Goal: Book appointment/travel/reservation

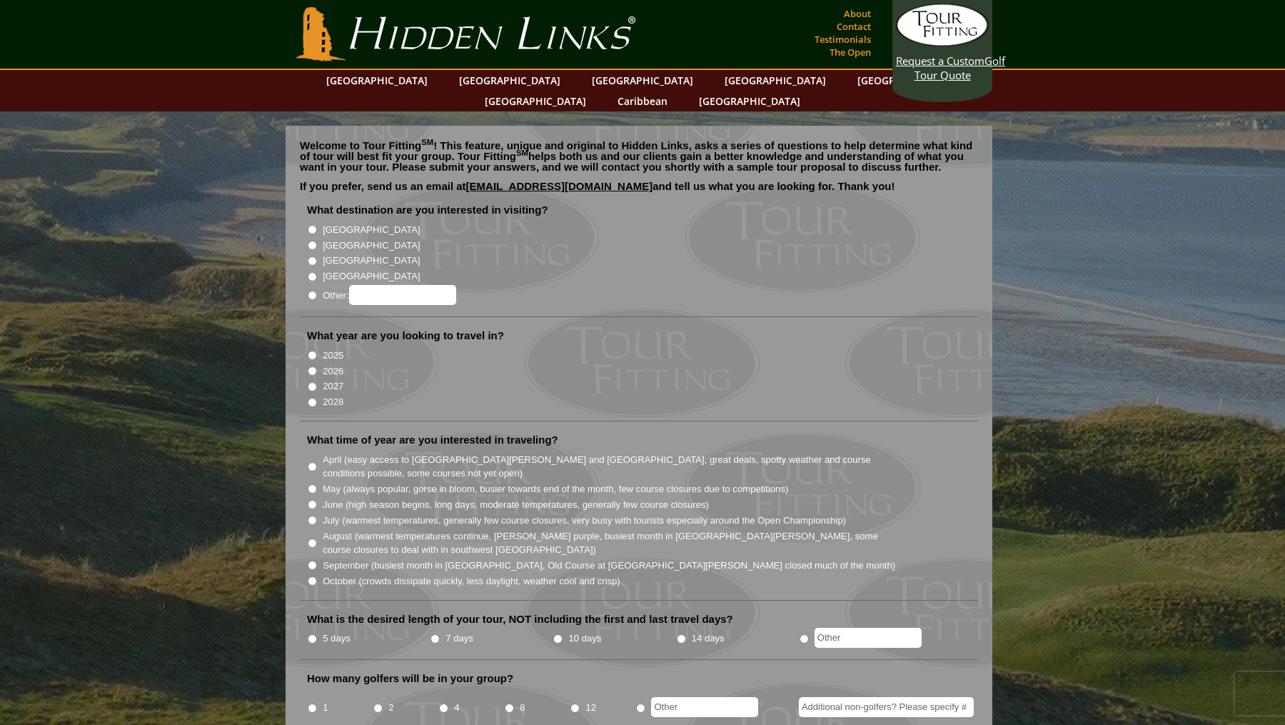
click at [311, 241] on input "[GEOGRAPHIC_DATA]" at bounding box center [312, 245] width 9 height 9
radio input "true"
click at [309, 366] on input "2026" at bounding box center [312, 370] width 9 height 9
radio input "true"
click at [310, 484] on input "May (always popular, gorse in bloom, busier towards end of the month, few cours…" at bounding box center [312, 488] width 9 height 9
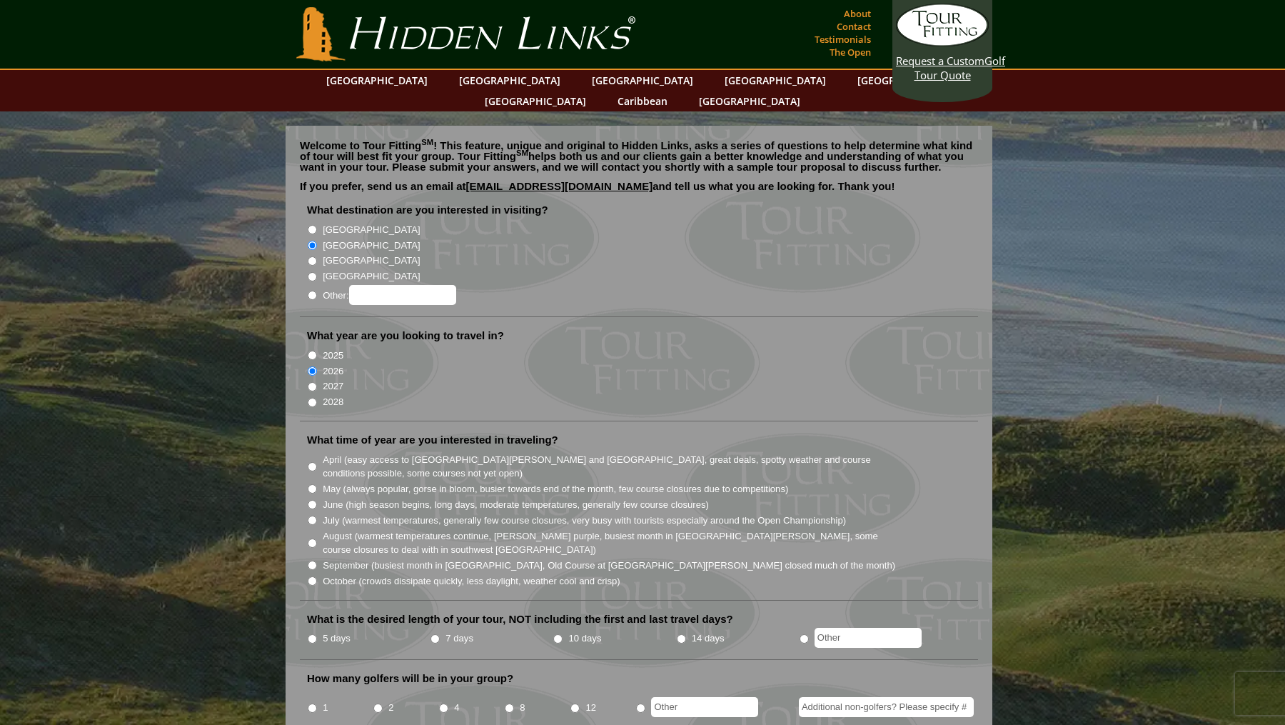
radio input "true"
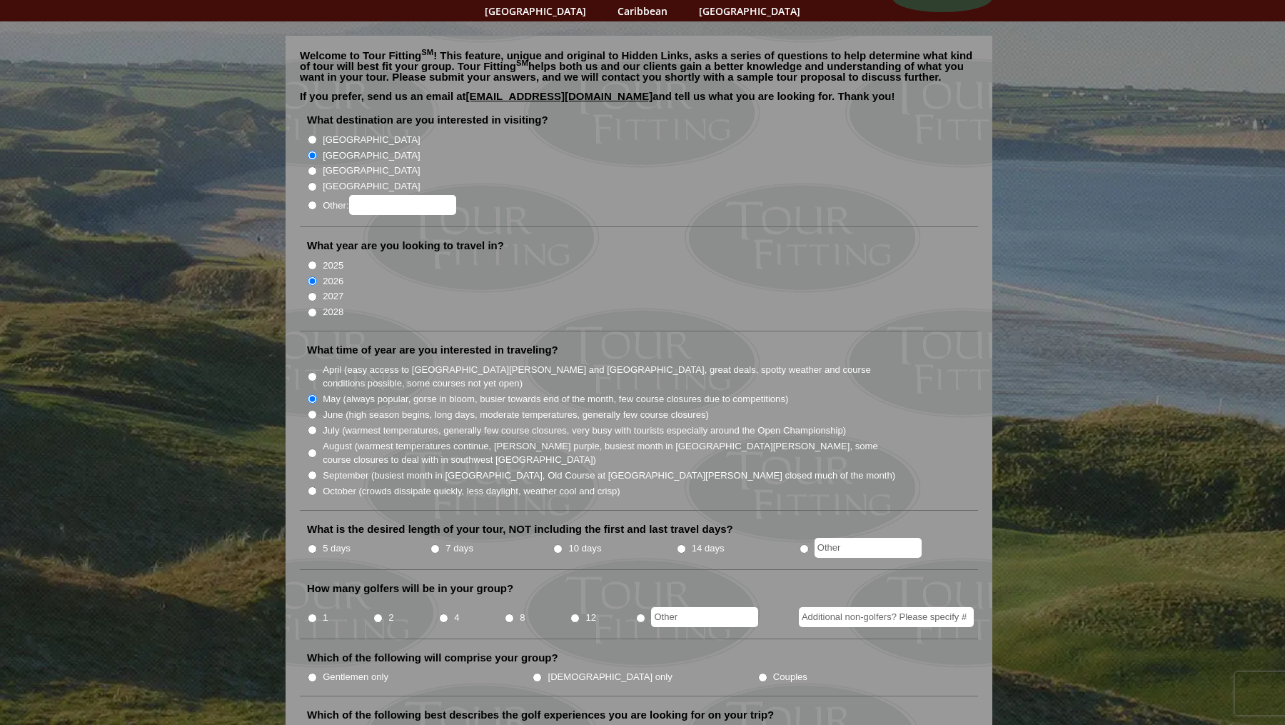
scroll to position [93, 0]
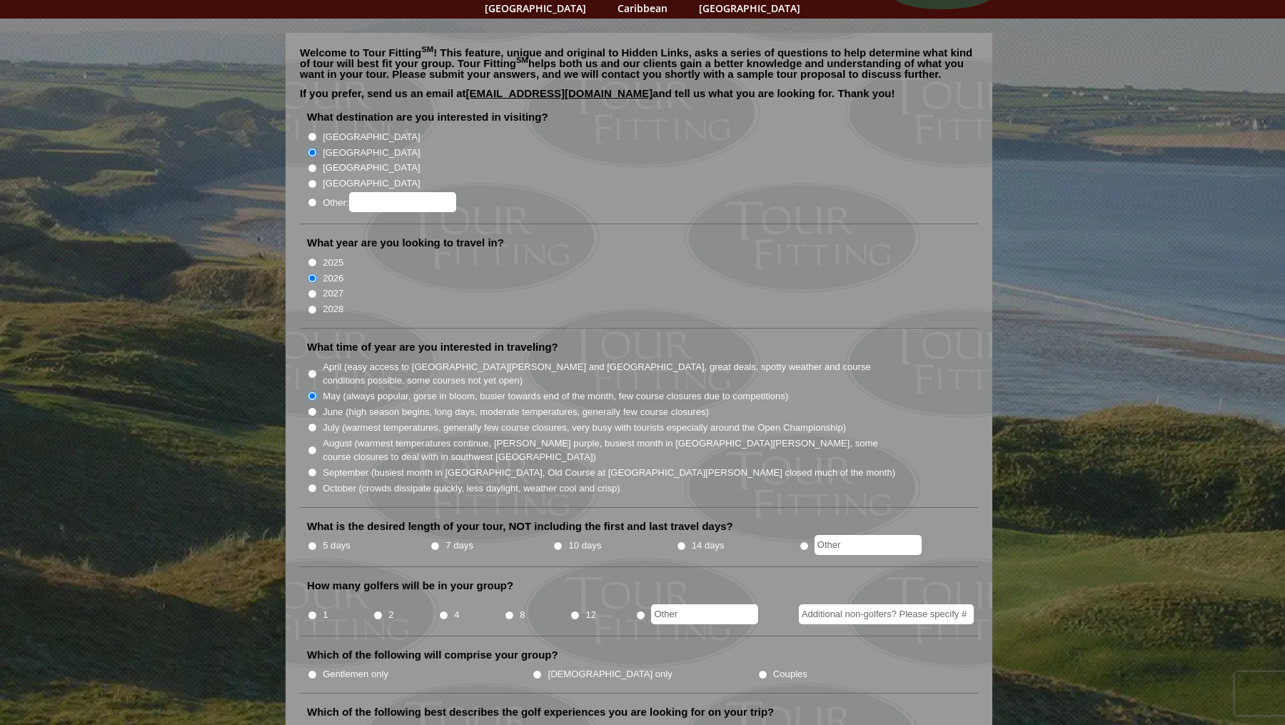
click at [435, 541] on input "7 days" at bounding box center [435, 545] width 9 height 9
radio input "true"
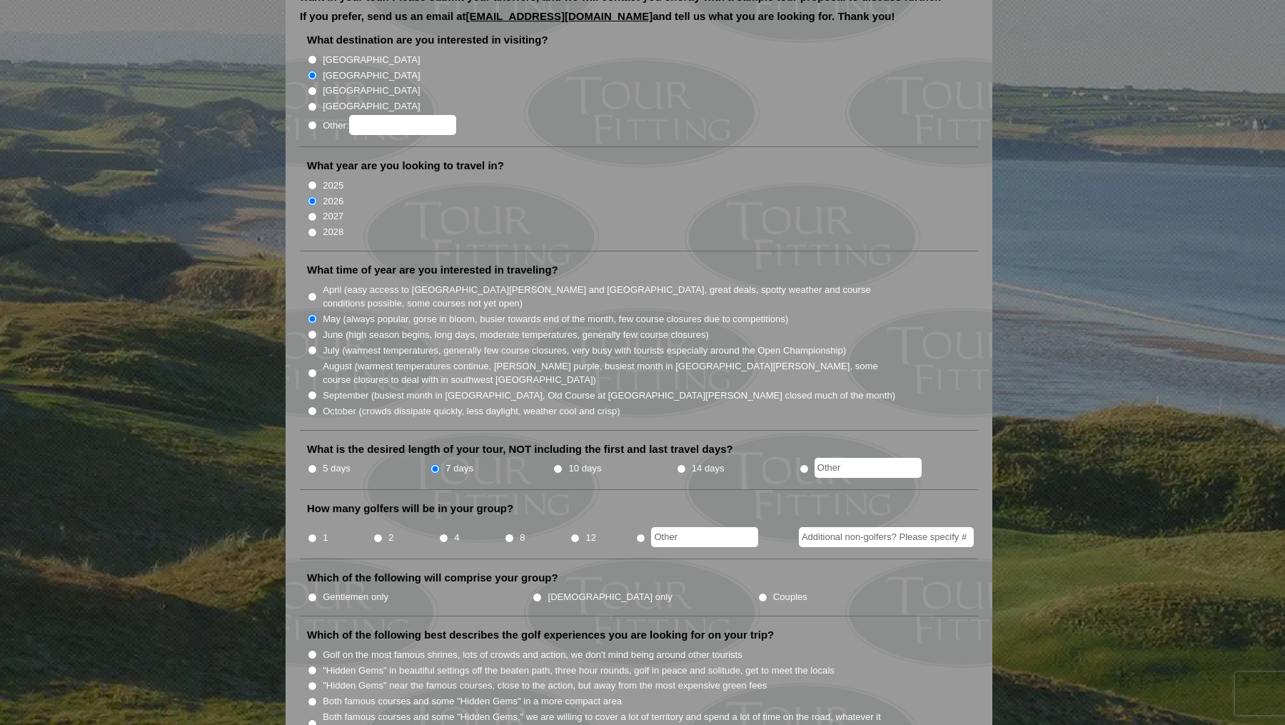
scroll to position [171, 0]
click at [444, 518] on li "4" at bounding box center [471, 532] width 66 height 28
click at [441, 532] on input "4" at bounding box center [443, 536] width 9 height 9
radio input "true"
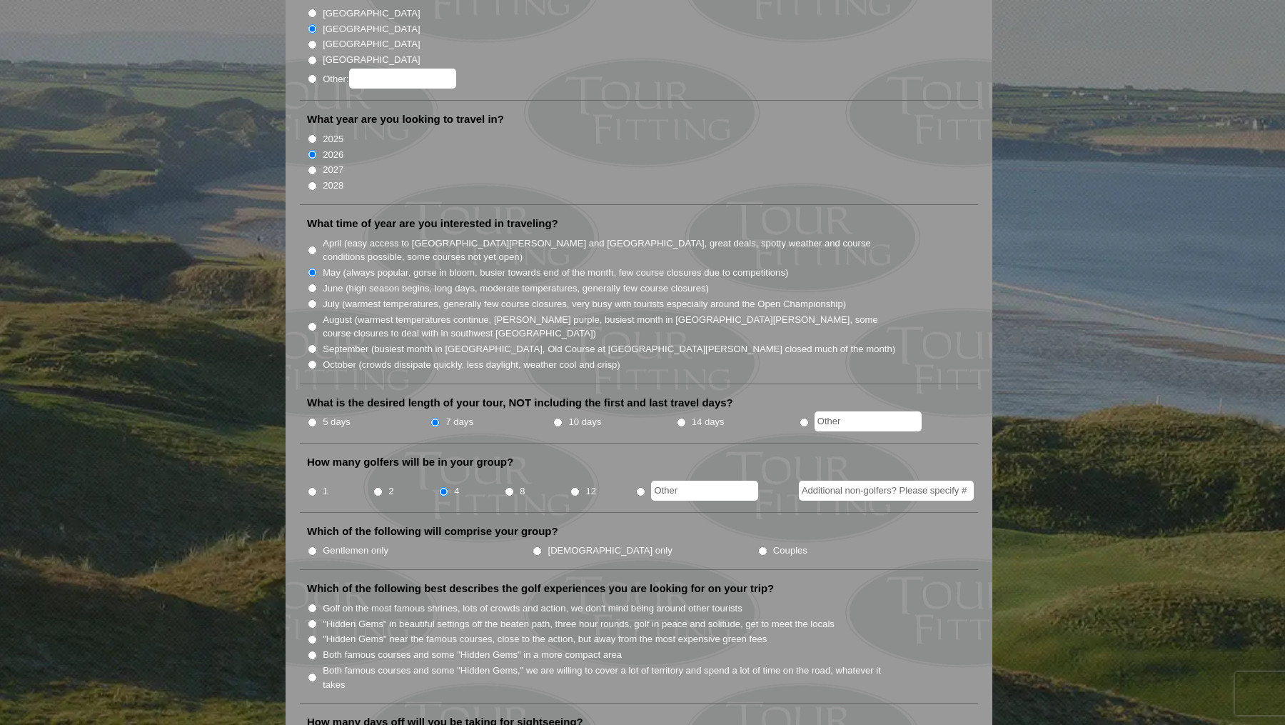
scroll to position [243, 0]
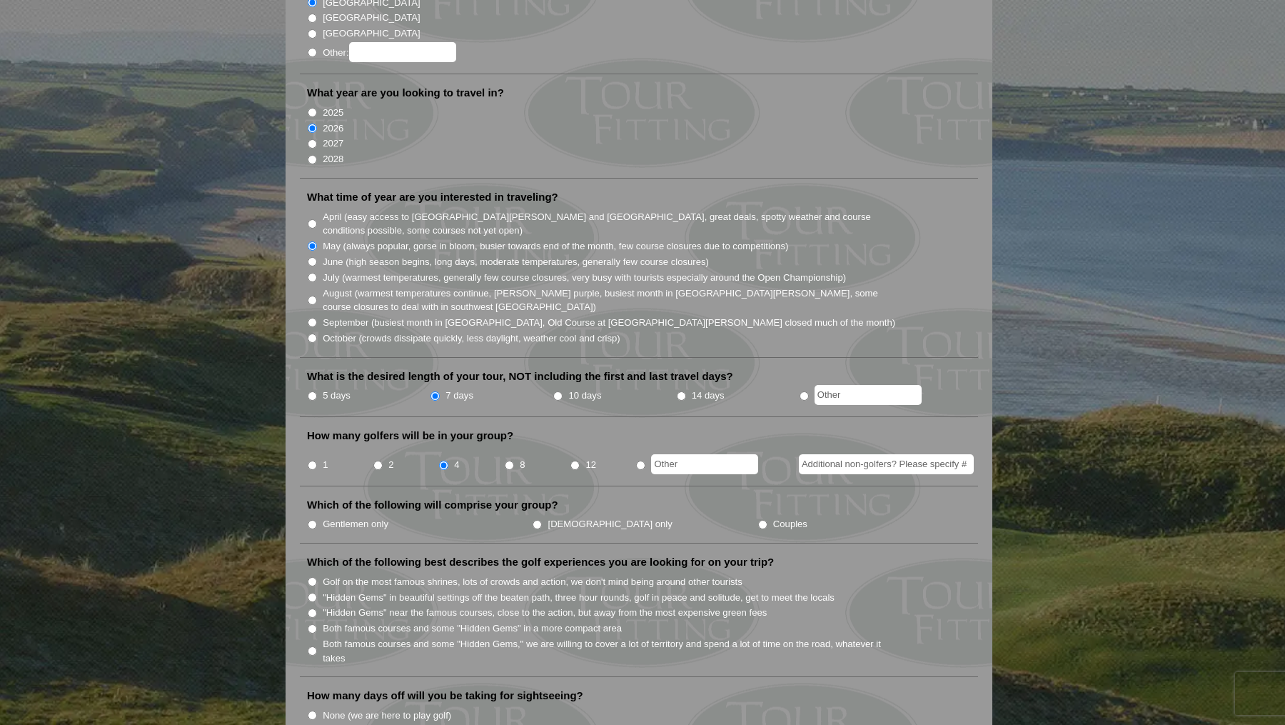
click at [307, 516] on li "Gentlemen only" at bounding box center [419, 524] width 225 height 16
click at [309, 520] on input "Gentlemen only" at bounding box center [312, 524] width 9 height 9
radio input "true"
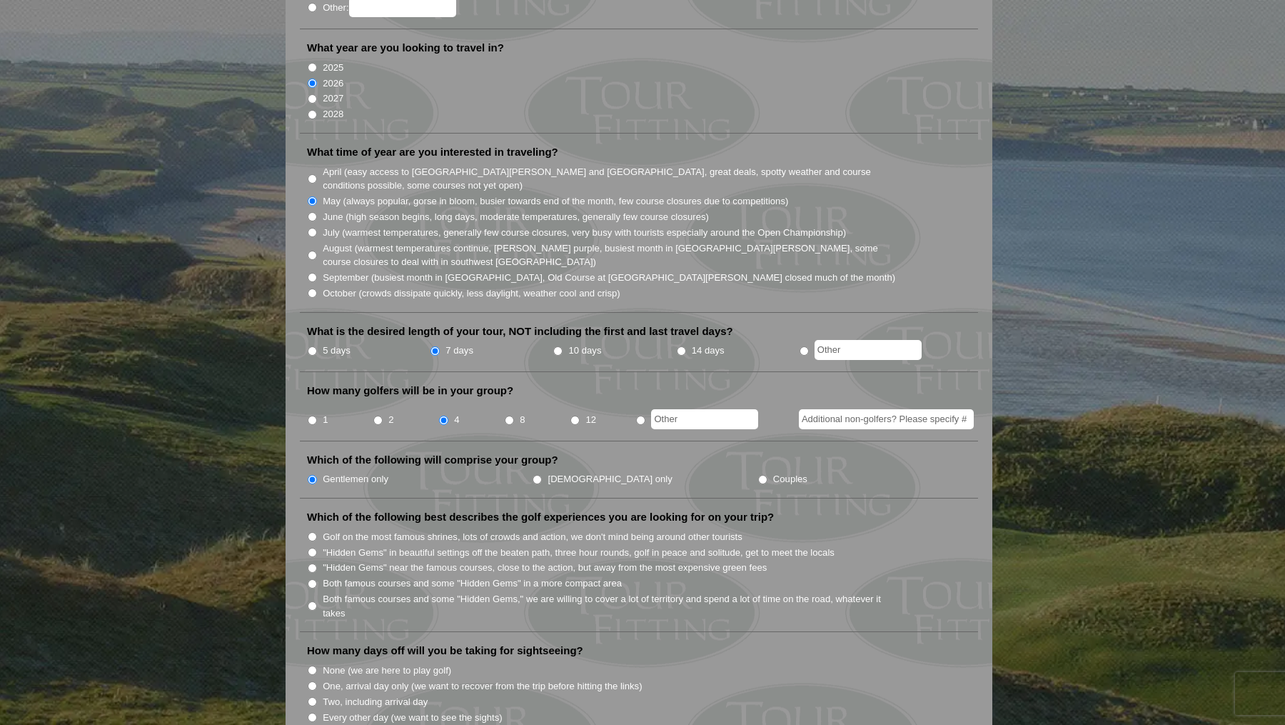
scroll to position [289, 0]
click at [311, 531] on input "Golf on the most famous shrines, lots of crowds and action, we don't mind being…" at bounding box center [312, 535] width 9 height 9
radio input "true"
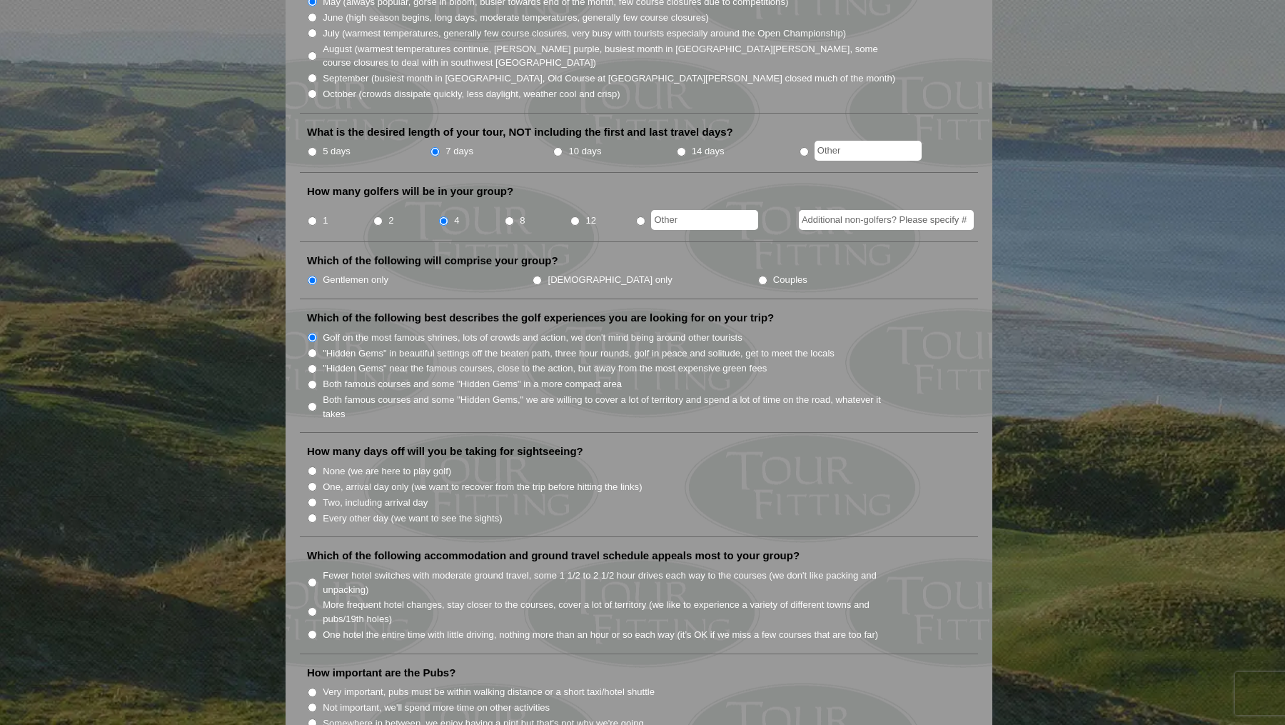
scroll to position [495, 0]
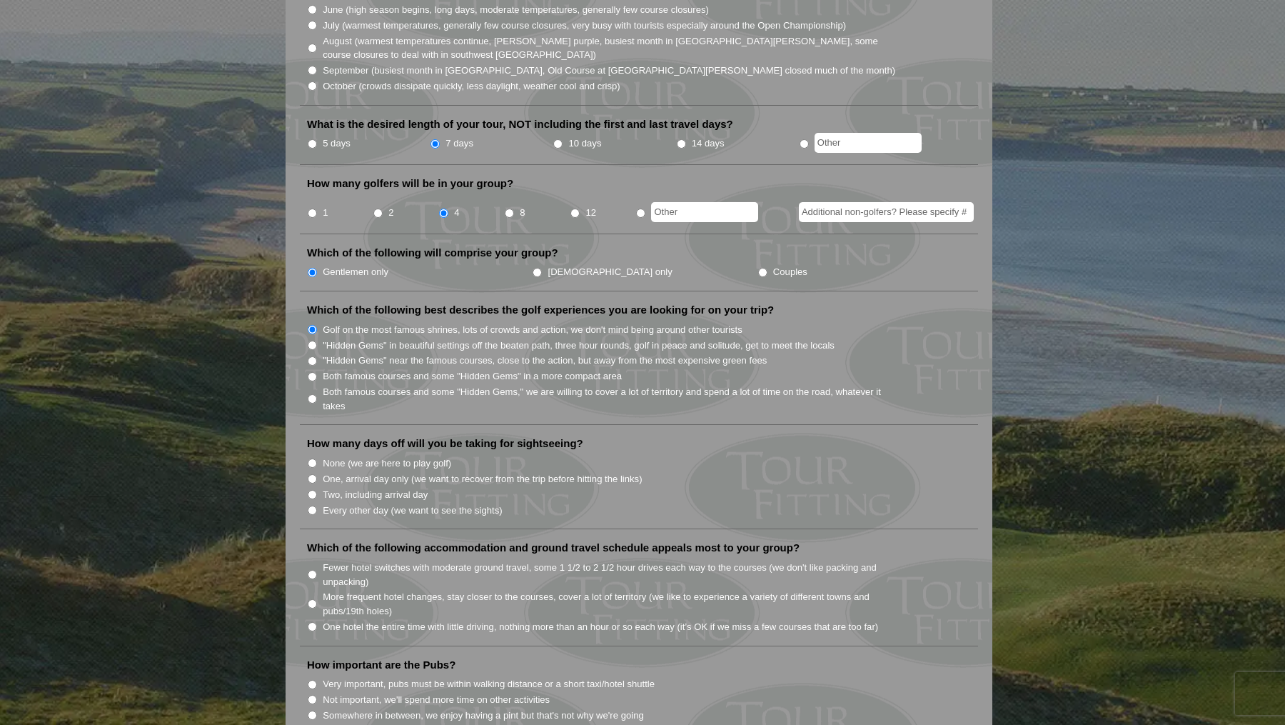
click at [311, 490] on input "Two, including arrival day" at bounding box center [312, 494] width 9 height 9
radio input "true"
click at [307, 618] on li "One hotel the entire time with little driving, nothing more than an hour or so …" at bounding box center [645, 626] width 676 height 16
click at [309, 622] on input "One hotel the entire time with little driving, nothing more than an hour or so …" at bounding box center [312, 626] width 9 height 9
radio input "true"
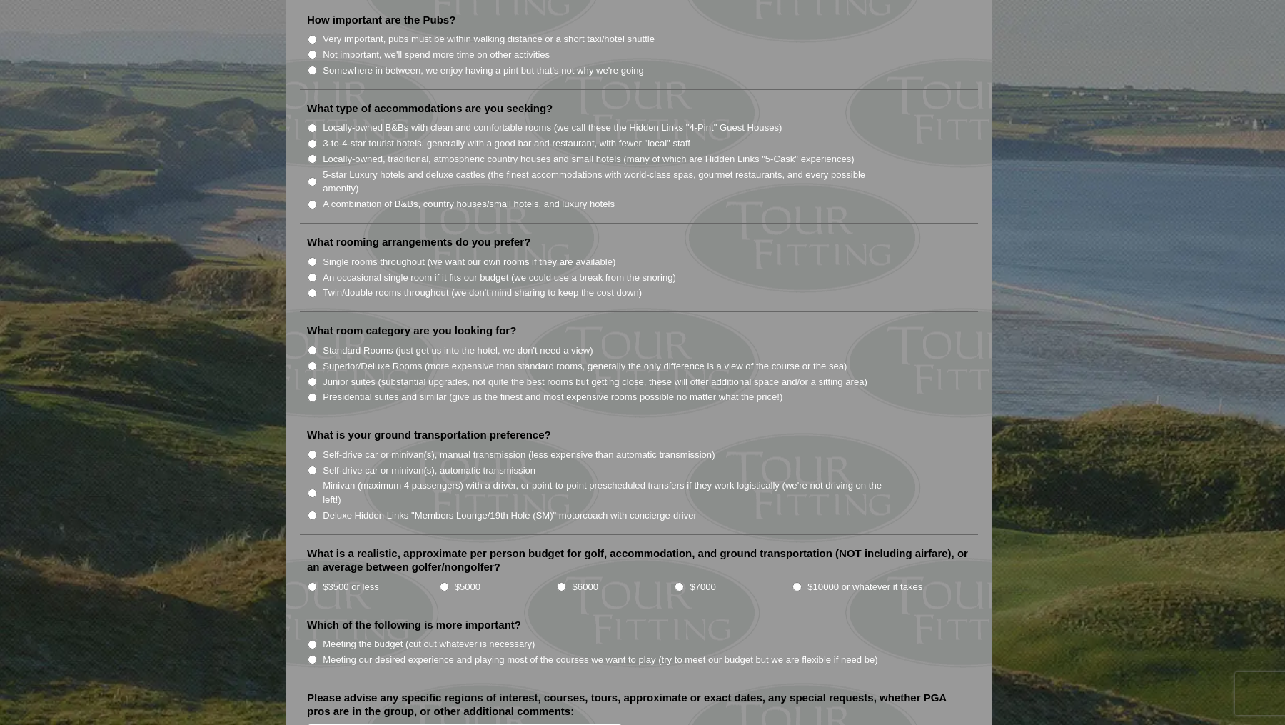
scroll to position [1738, 0]
